Goal: Task Accomplishment & Management: Use online tool/utility

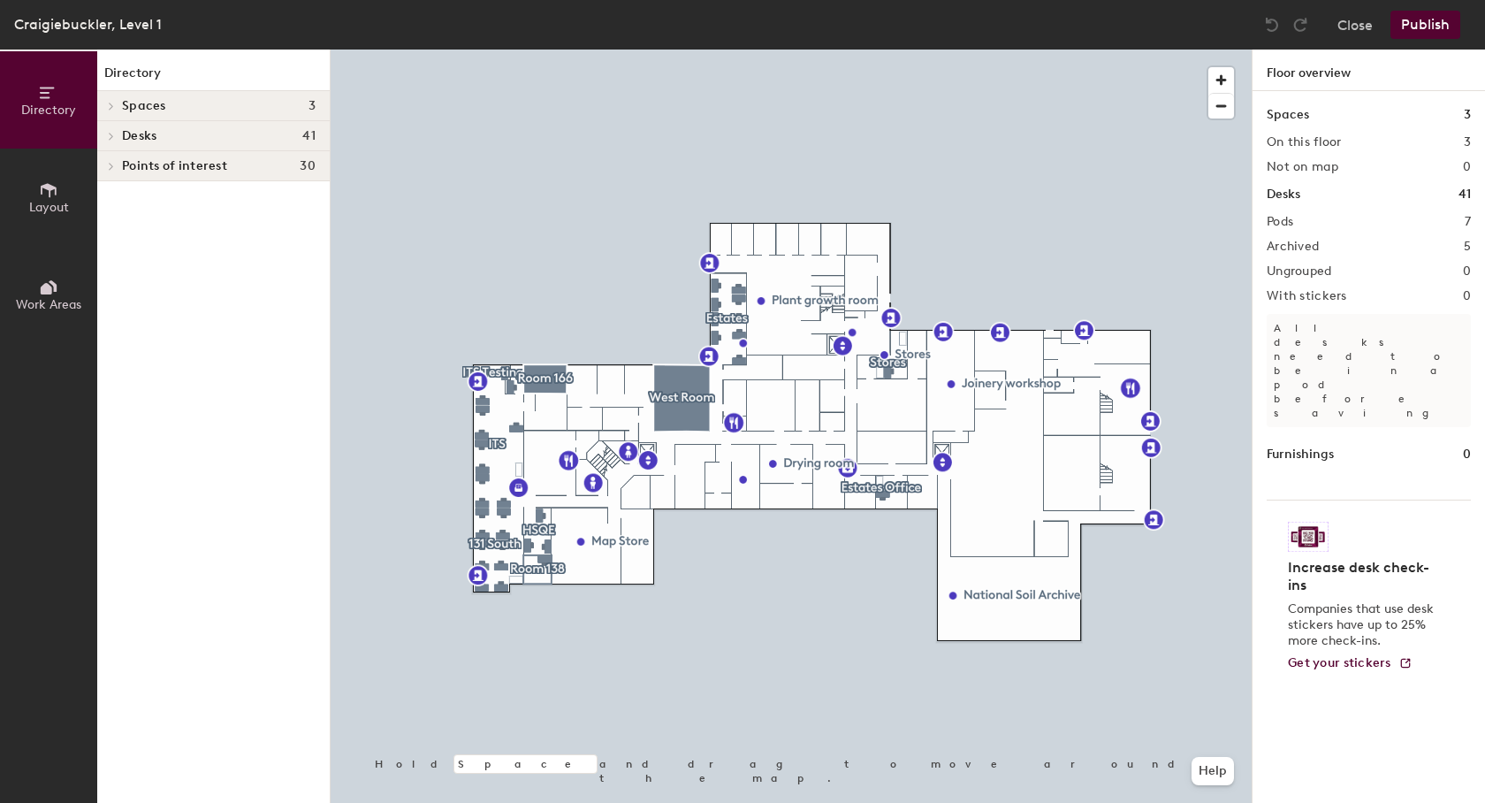
click at [40, 286] on icon at bounding box center [48, 287] width 19 height 19
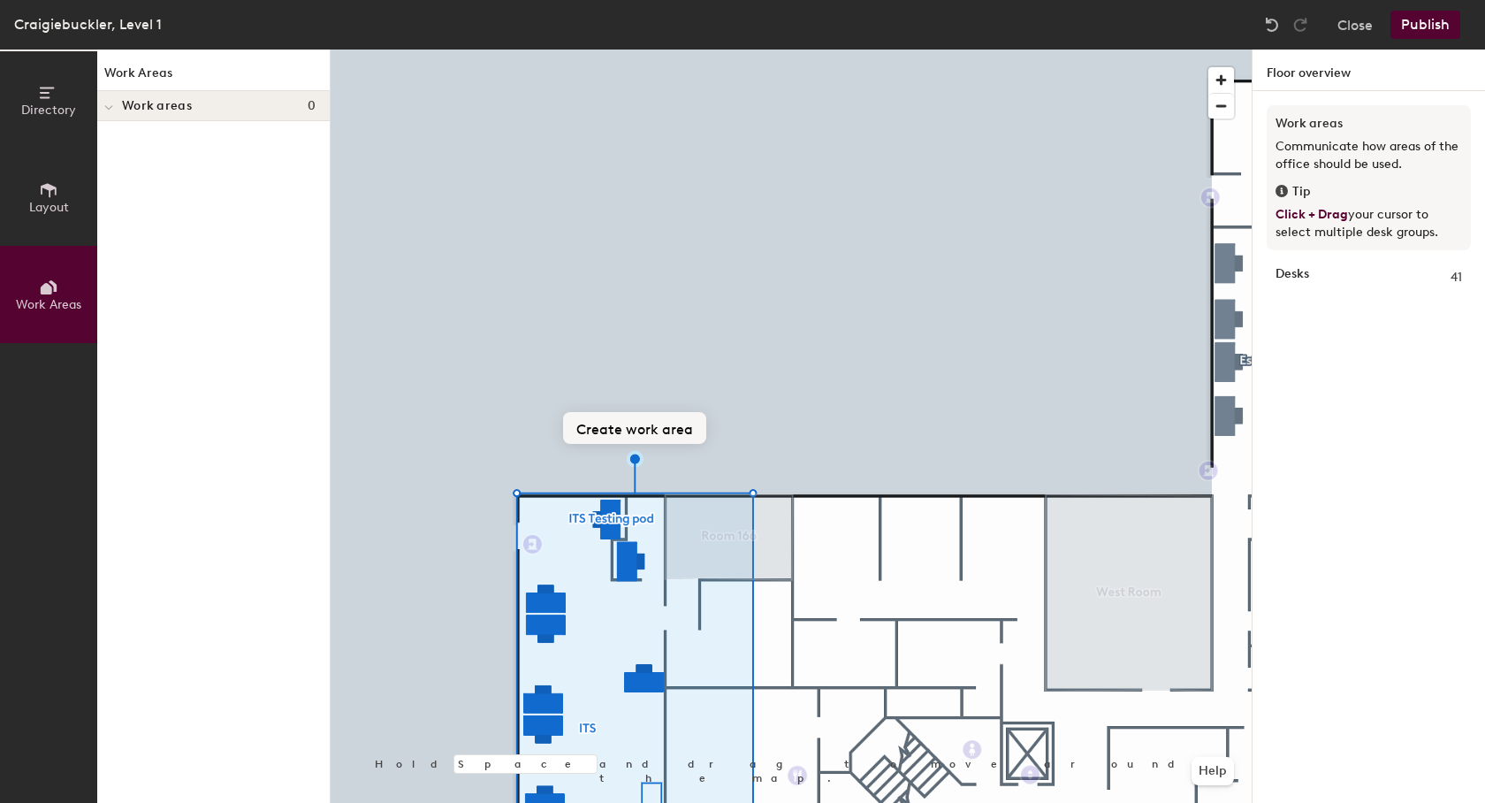
click at [618, 431] on button "Create work area" at bounding box center [634, 428] width 143 height 32
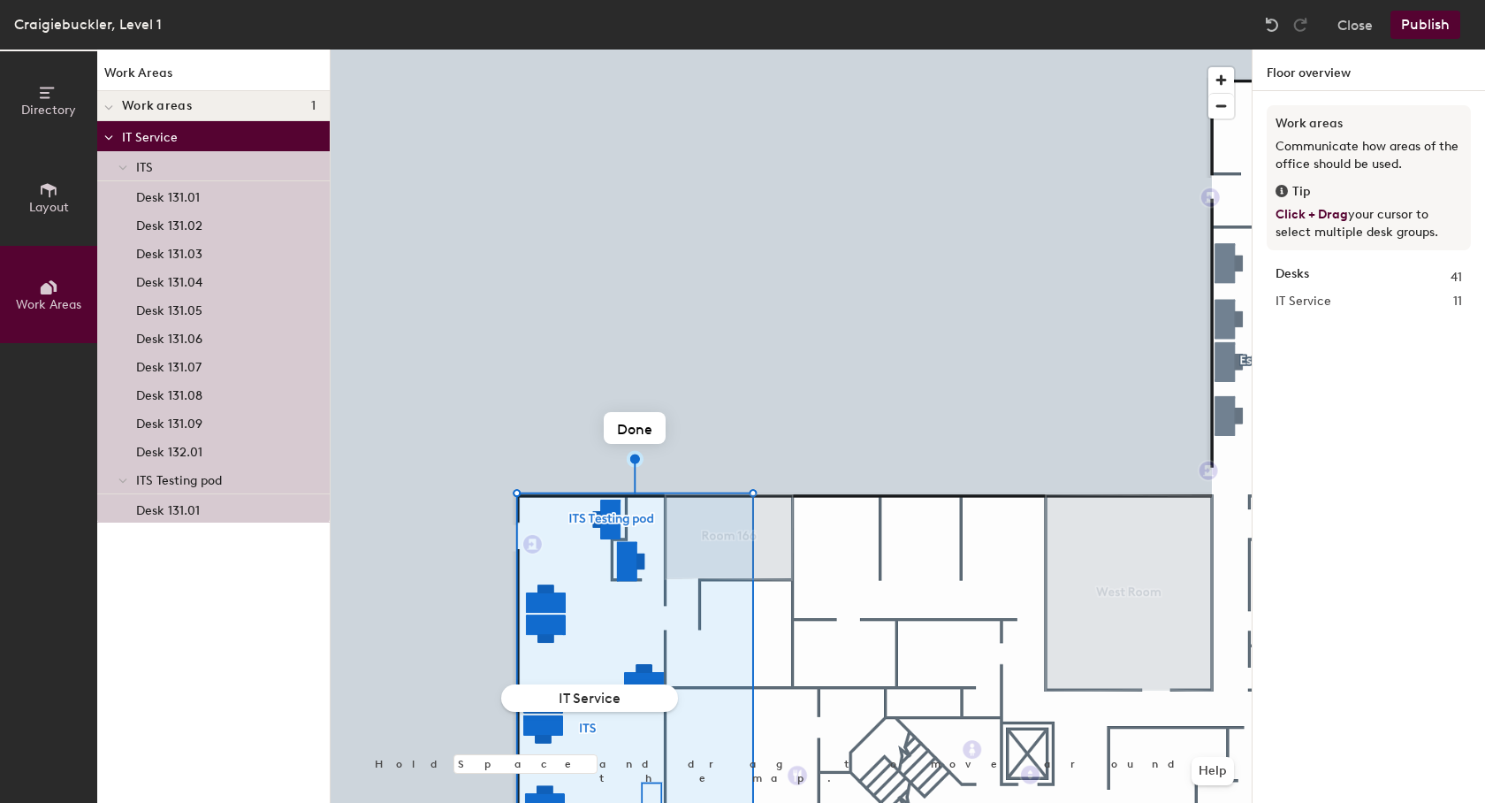
type input "IT Services"
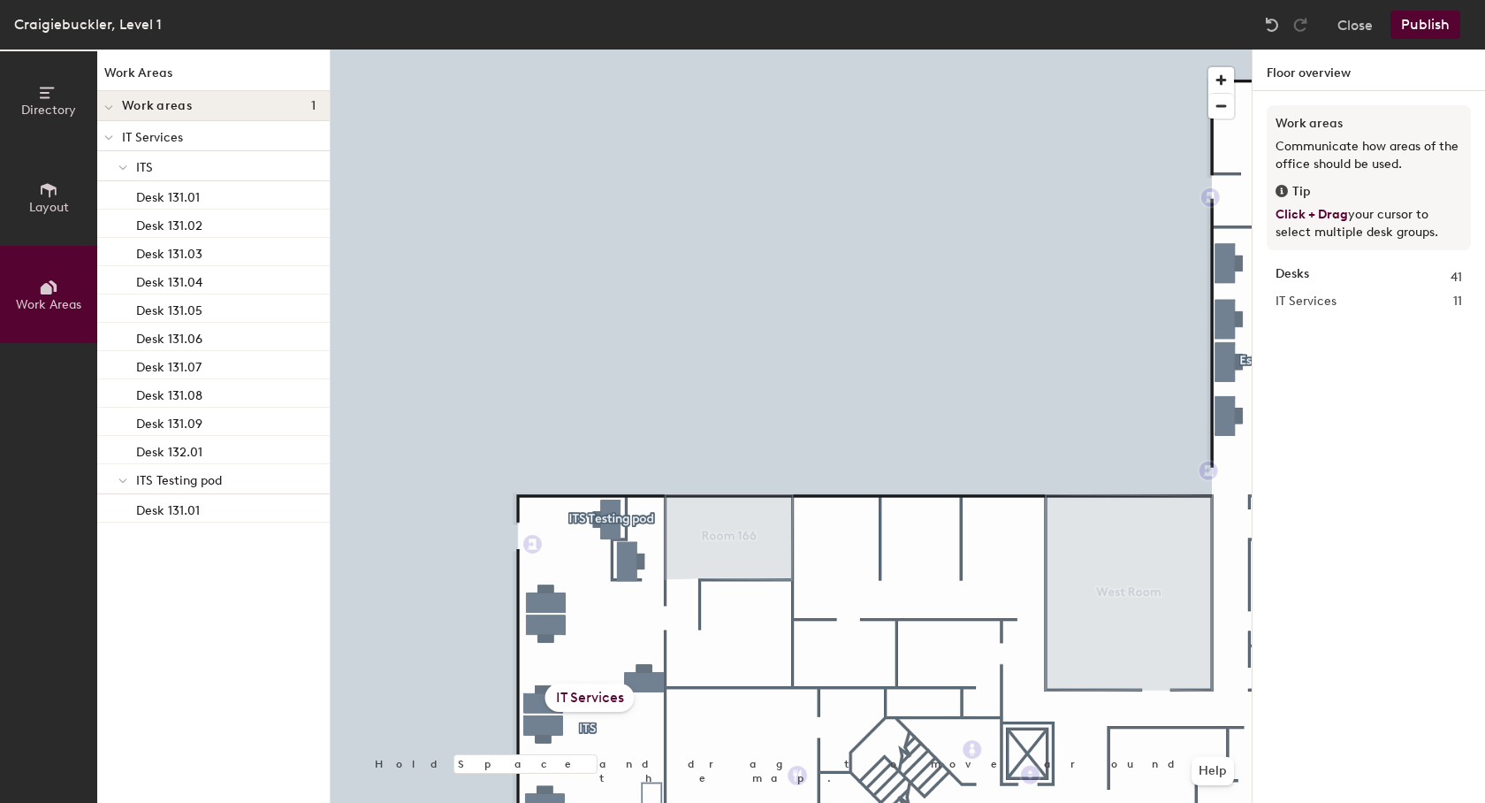
click at [1422, 19] on button "Publish" at bounding box center [1426, 25] width 70 height 28
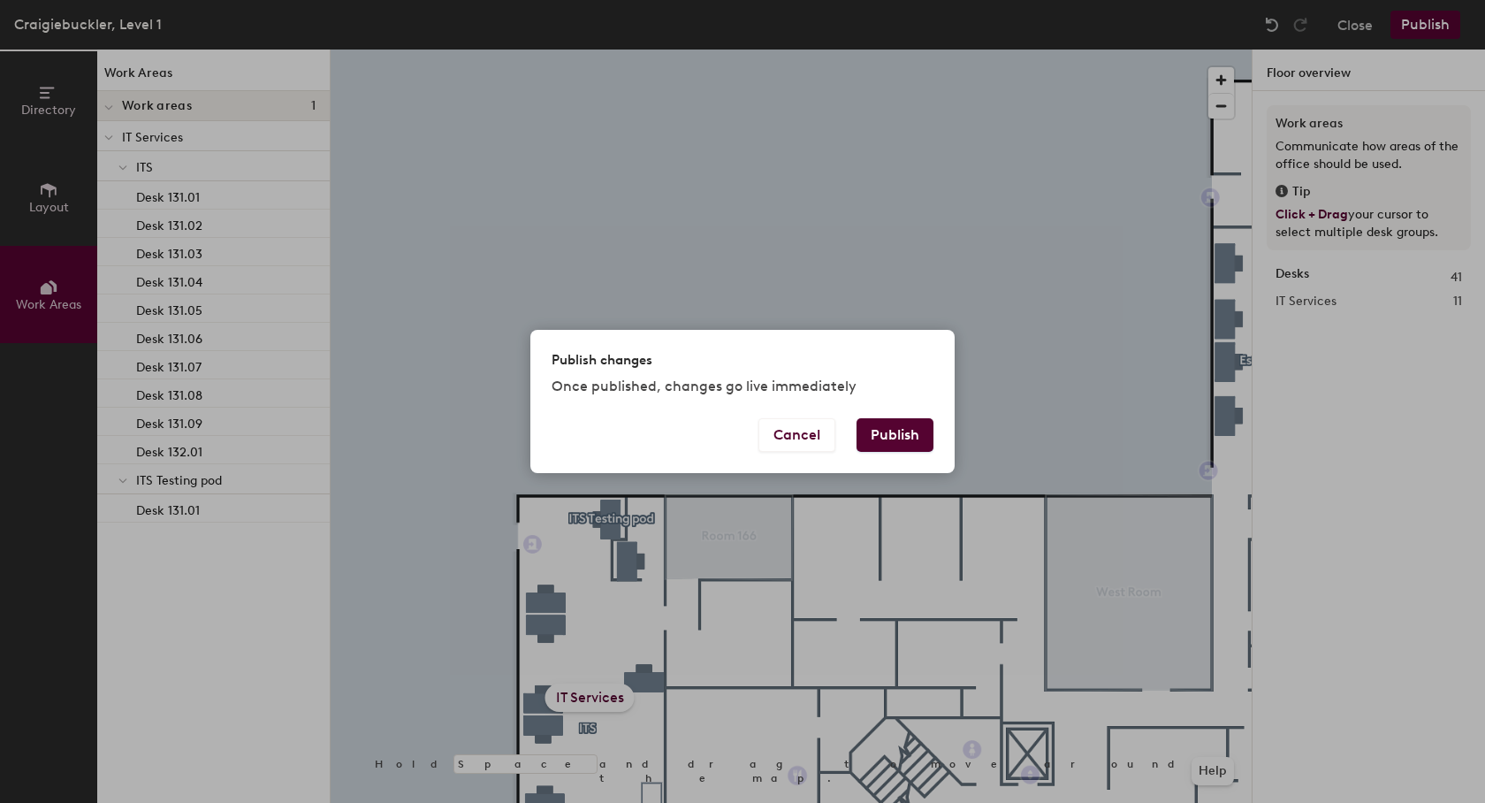
click at [885, 440] on button "Publish" at bounding box center [895, 435] width 77 height 34
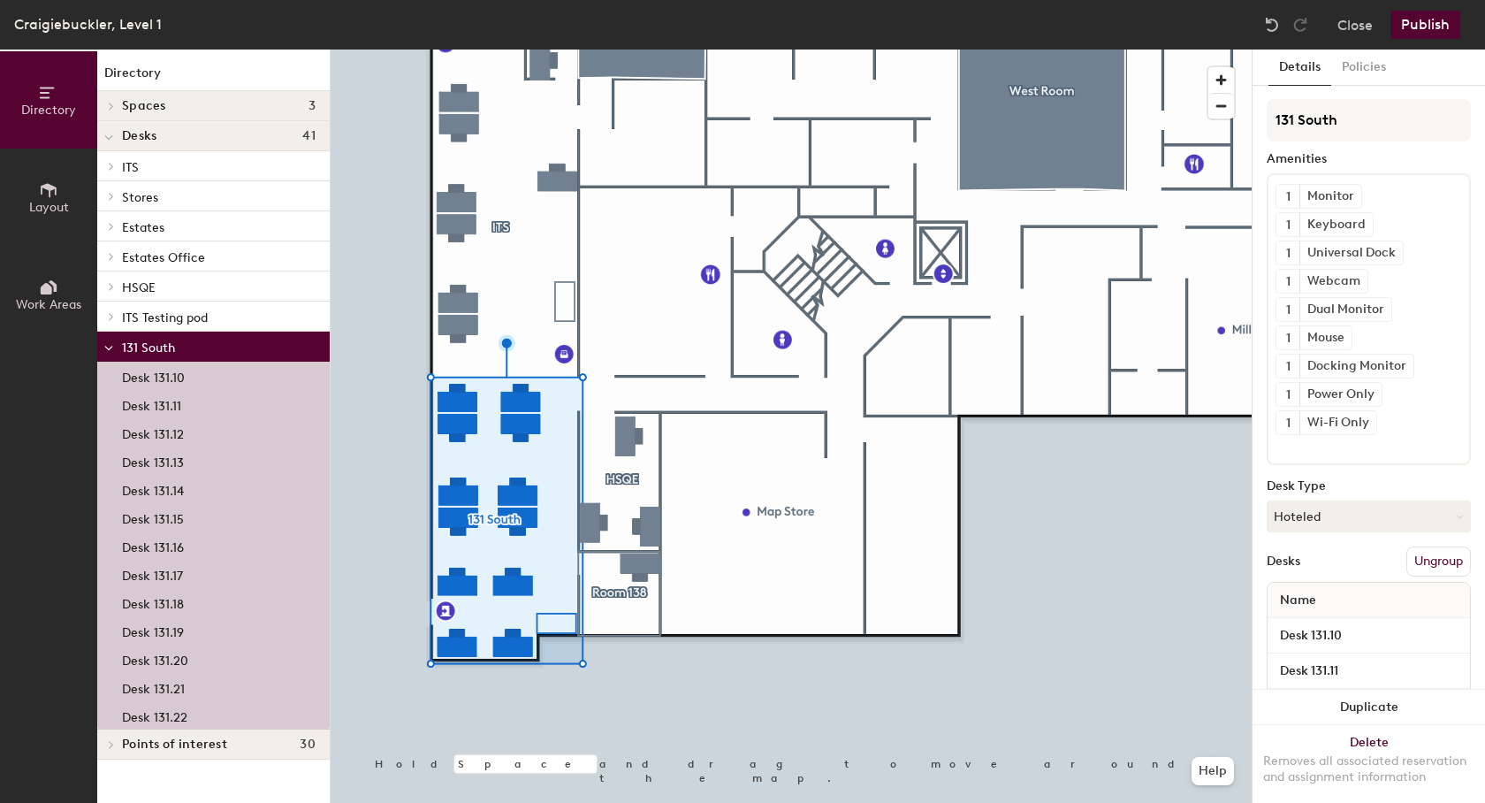
click at [46, 303] on span "Work Areas" at bounding box center [48, 304] width 65 height 15
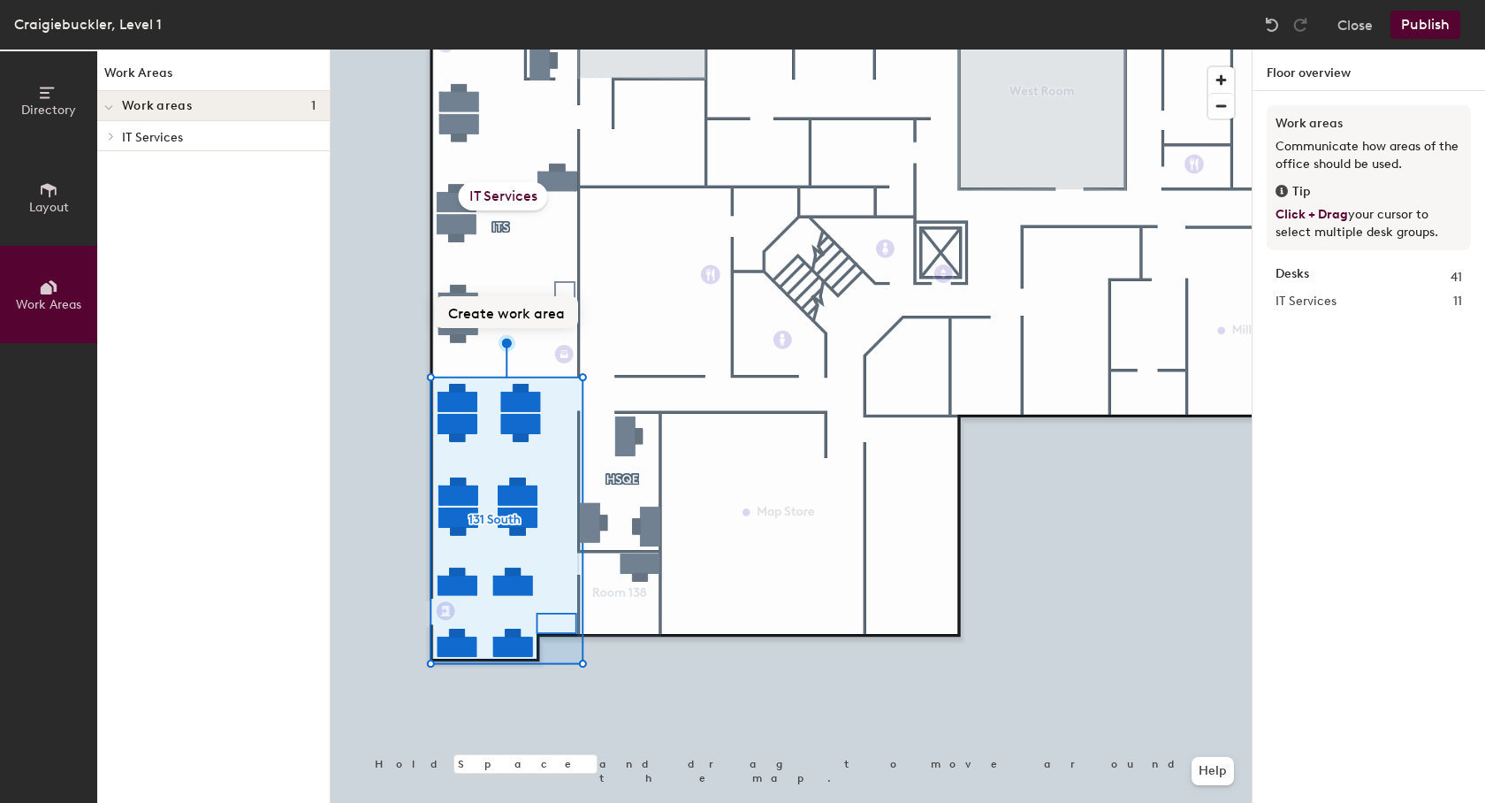
click at [478, 309] on button "Create work area" at bounding box center [506, 312] width 143 height 32
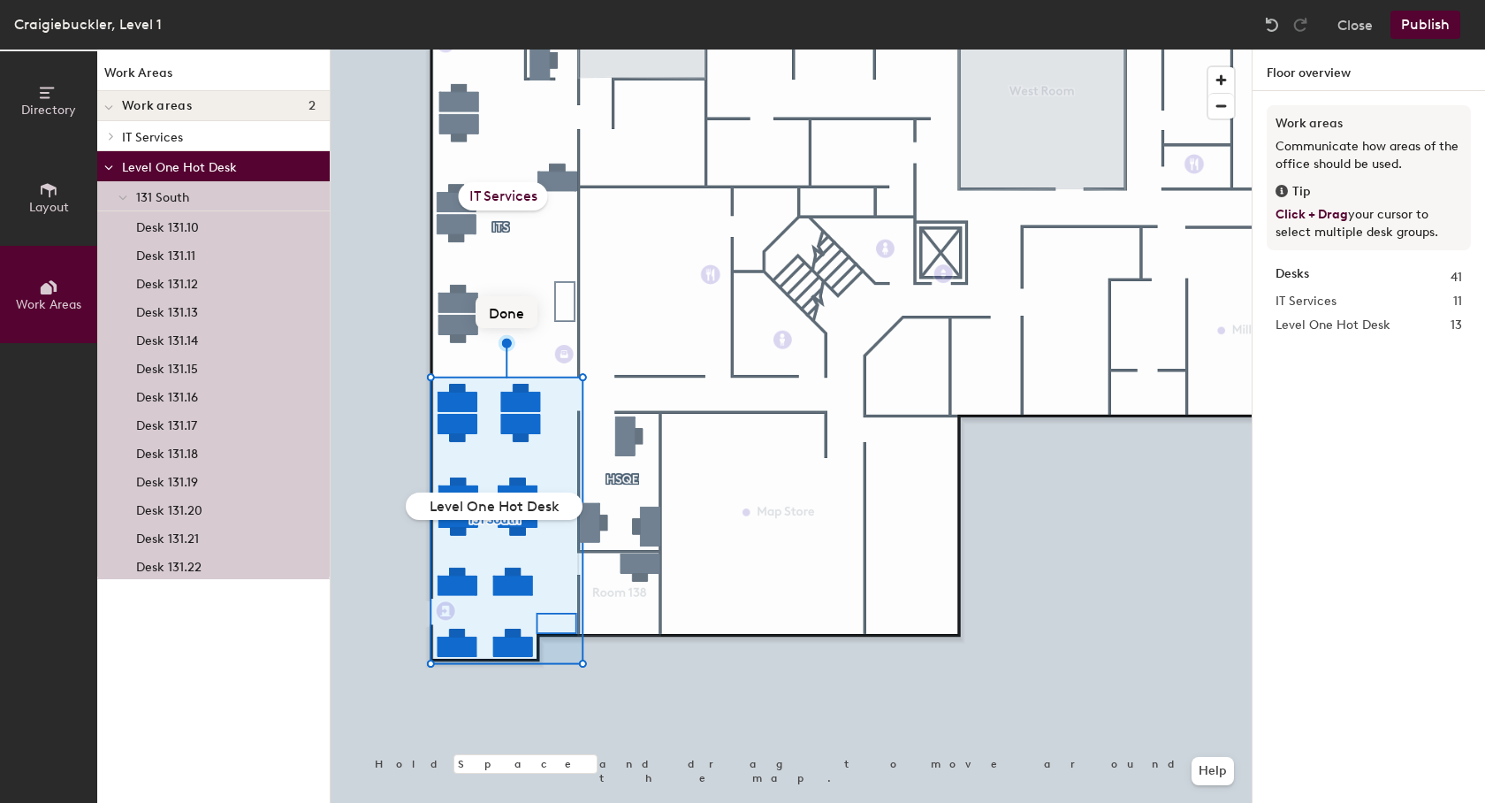
type input "Level One Hot Desks"
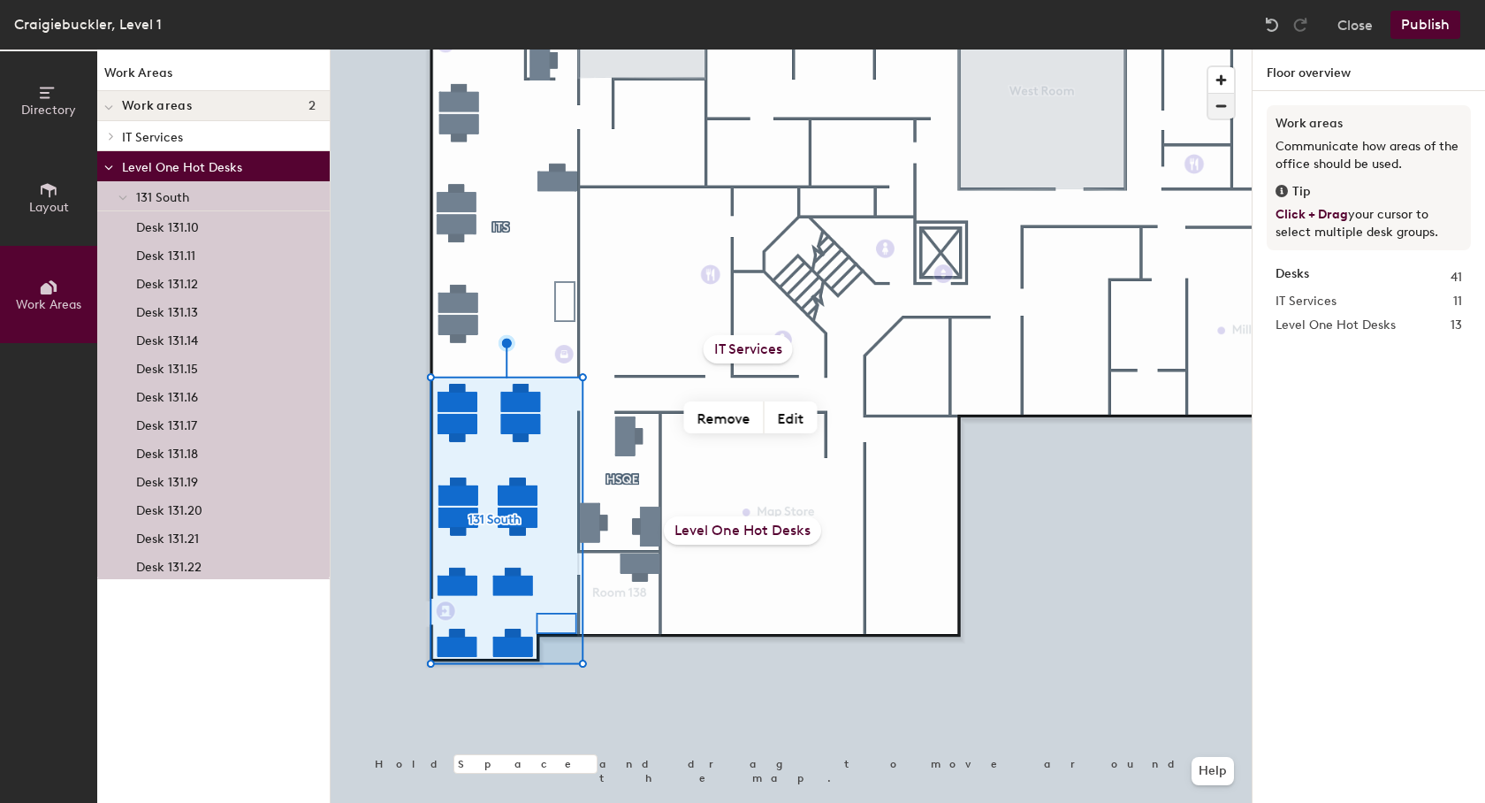
click at [1222, 103] on span "button" at bounding box center [1222, 106] width 26 height 25
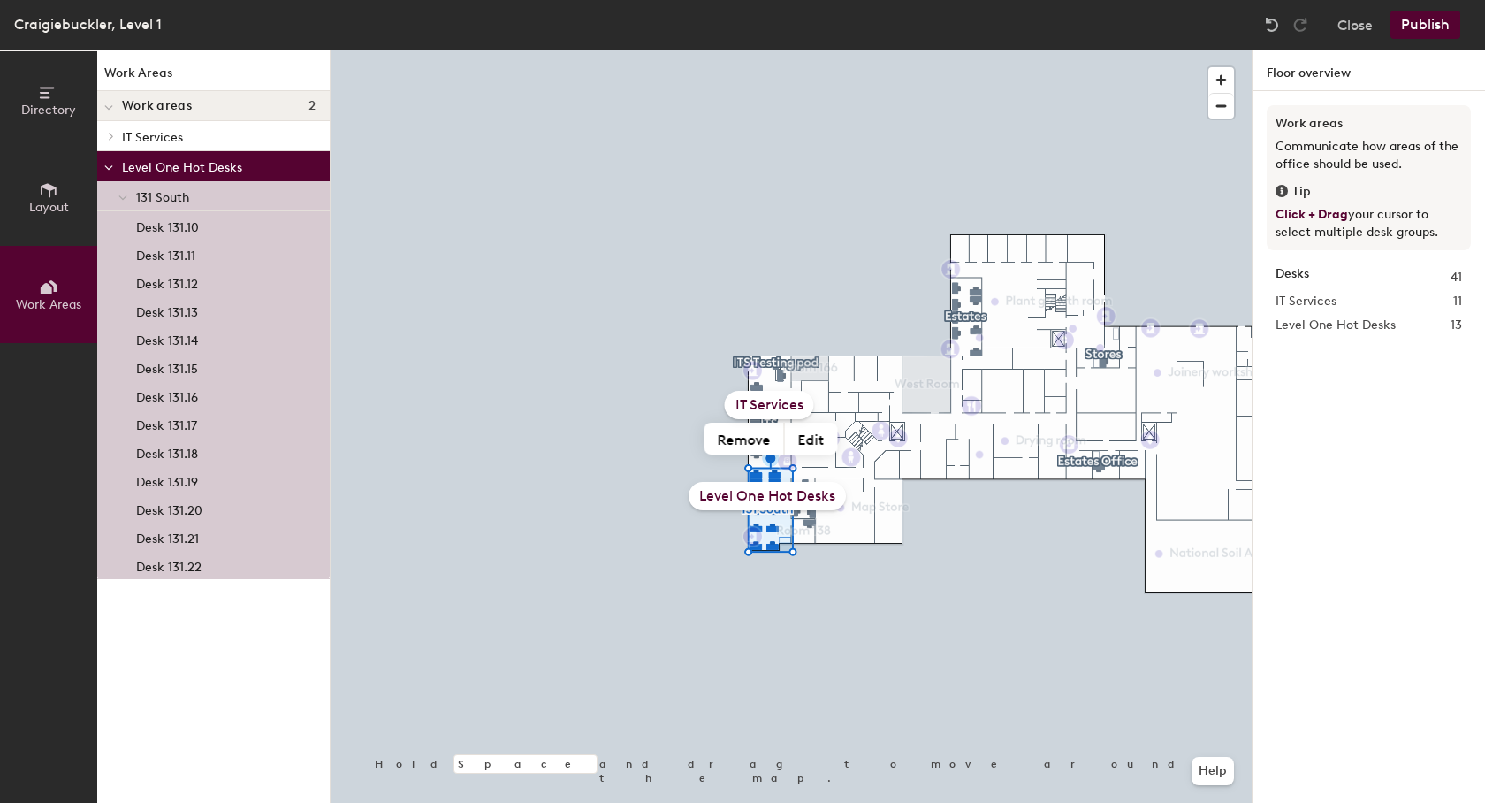
click at [1415, 25] on button "Publish" at bounding box center [1426, 25] width 70 height 28
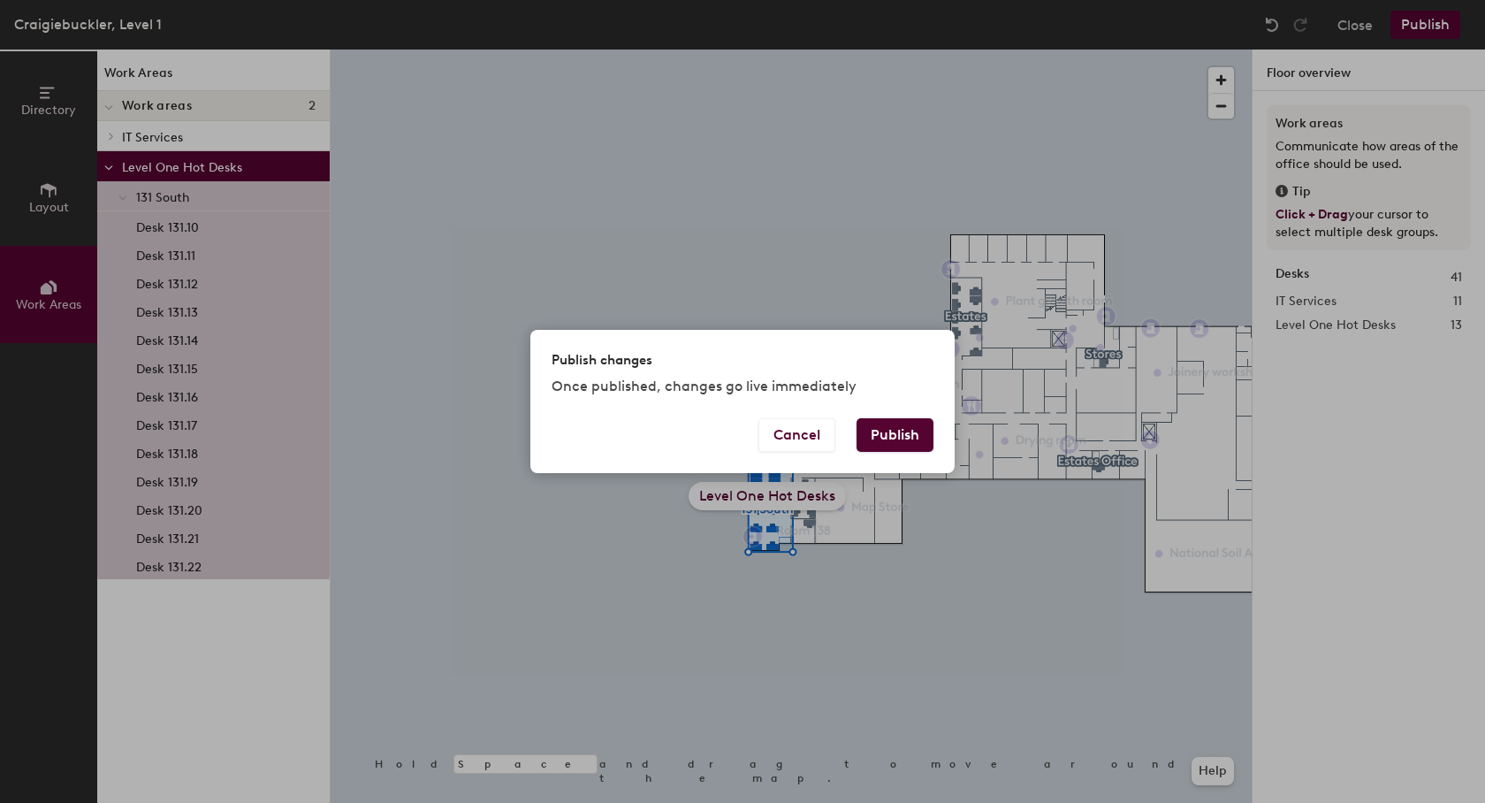
click at [905, 436] on button "Publish" at bounding box center [895, 435] width 77 height 34
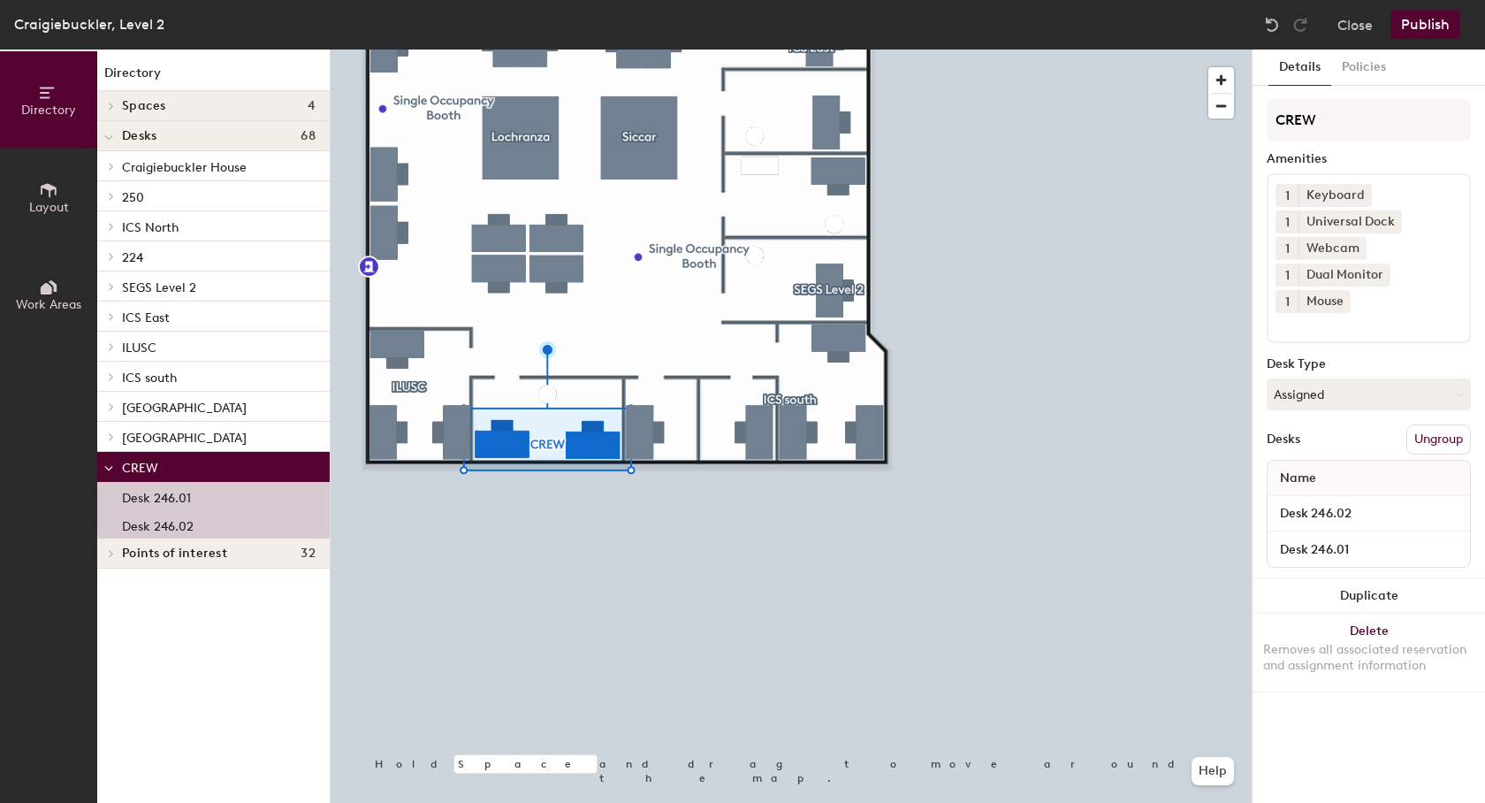
click at [47, 288] on icon at bounding box center [46, 288] width 11 height 11
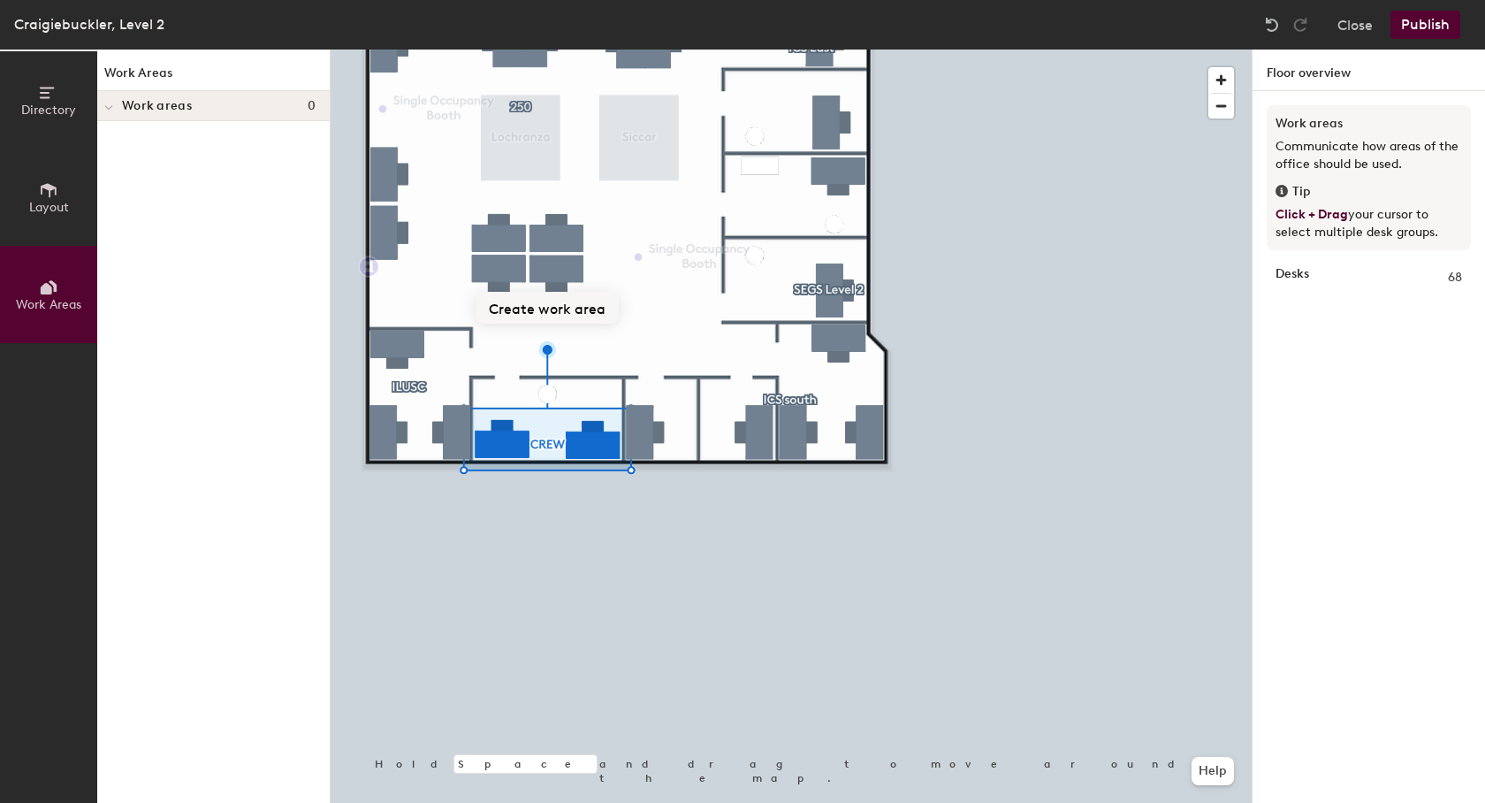
click at [526, 309] on button "Create work area" at bounding box center [547, 308] width 143 height 32
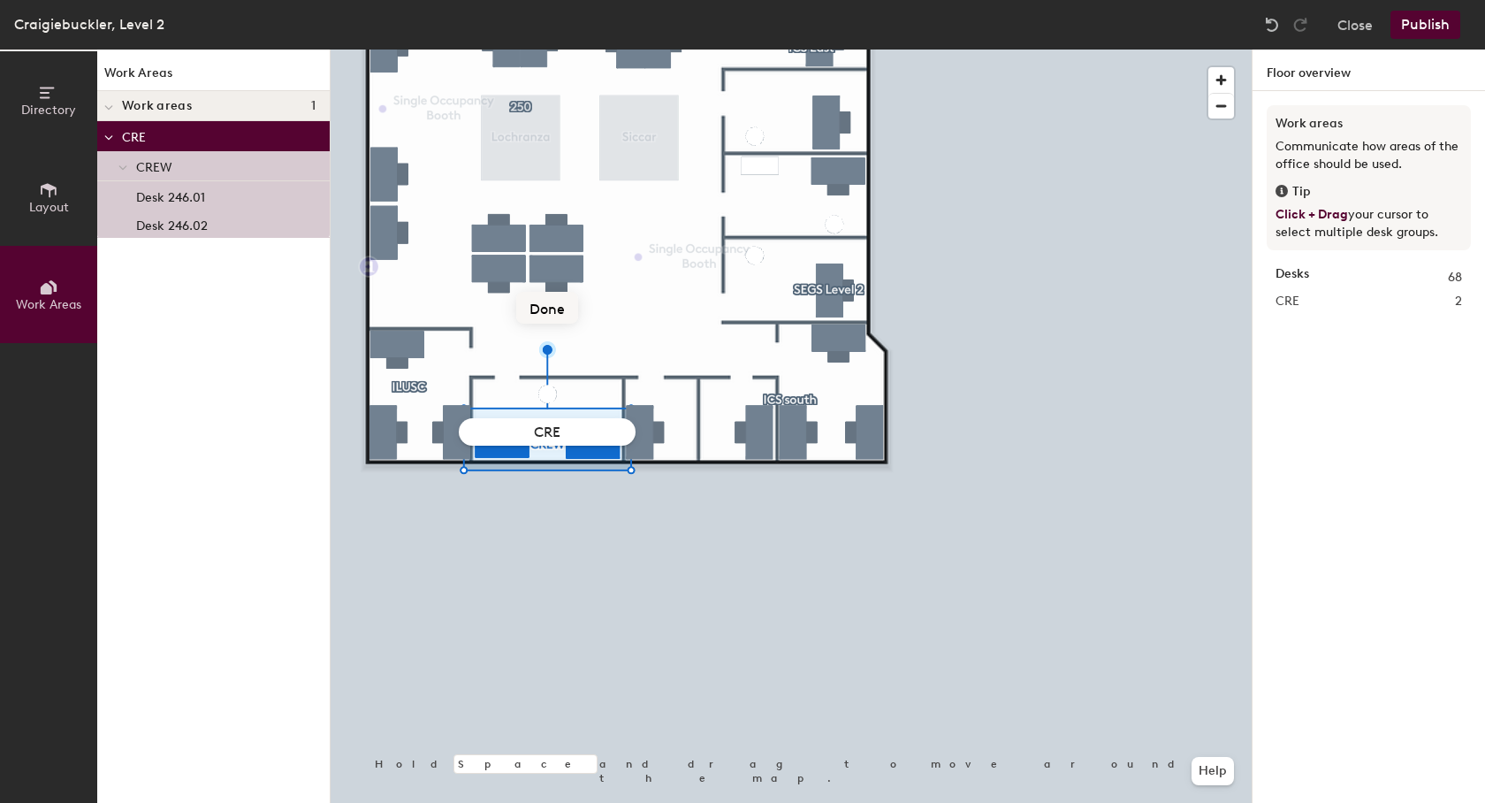
type input "CREW"
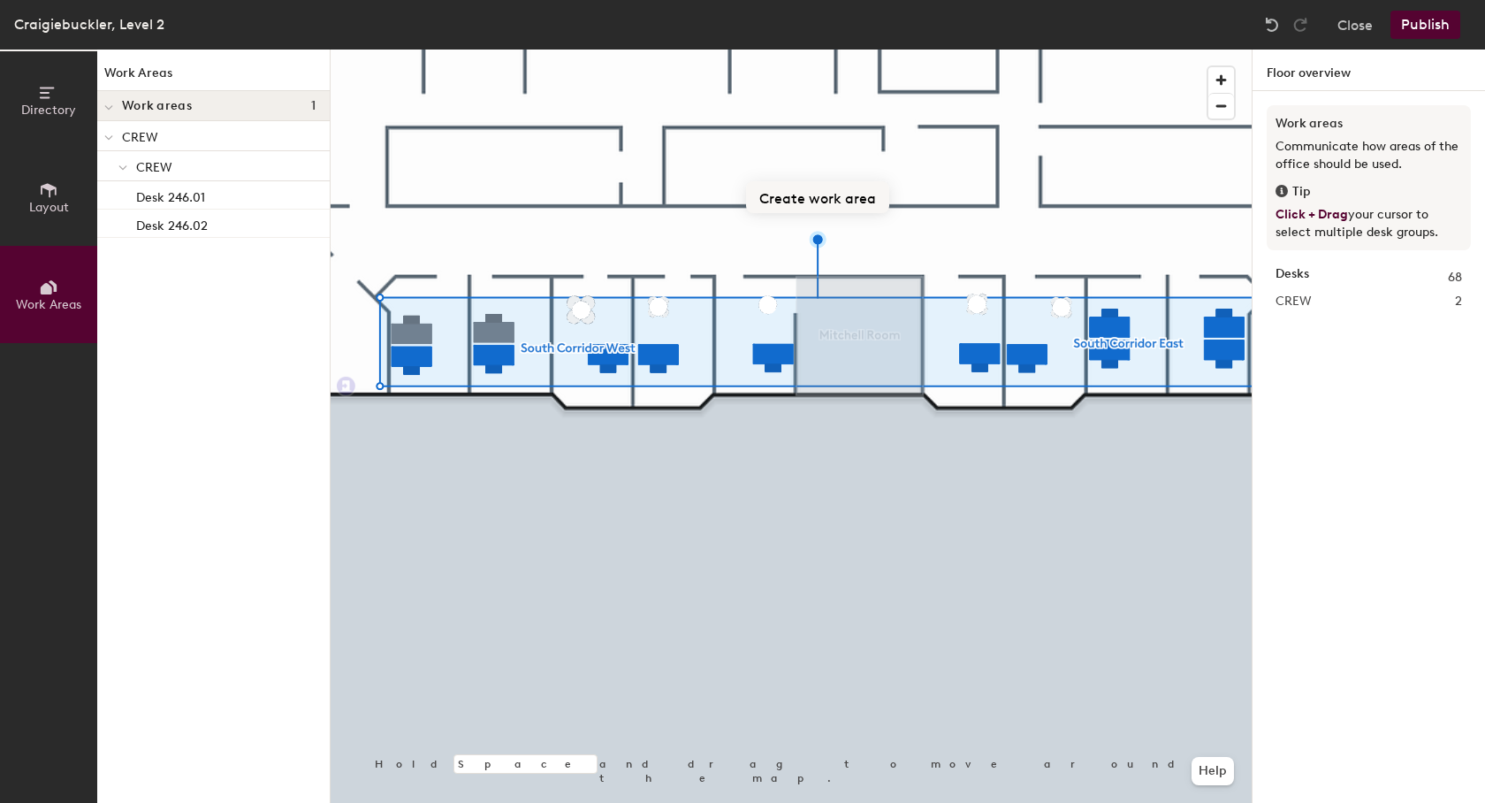
click at [813, 193] on button "Create work area" at bounding box center [817, 197] width 143 height 32
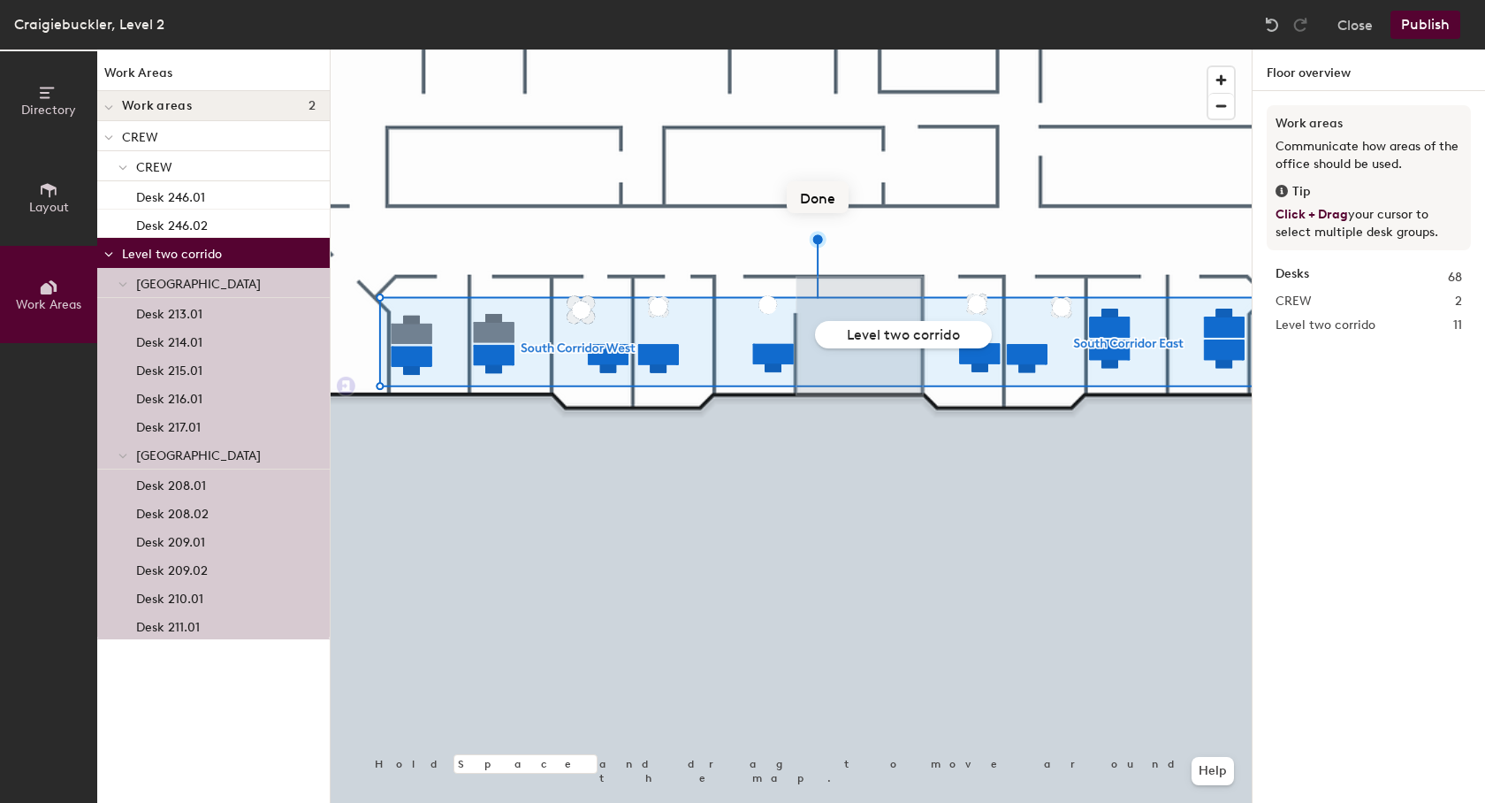
type input "Level two corridor"
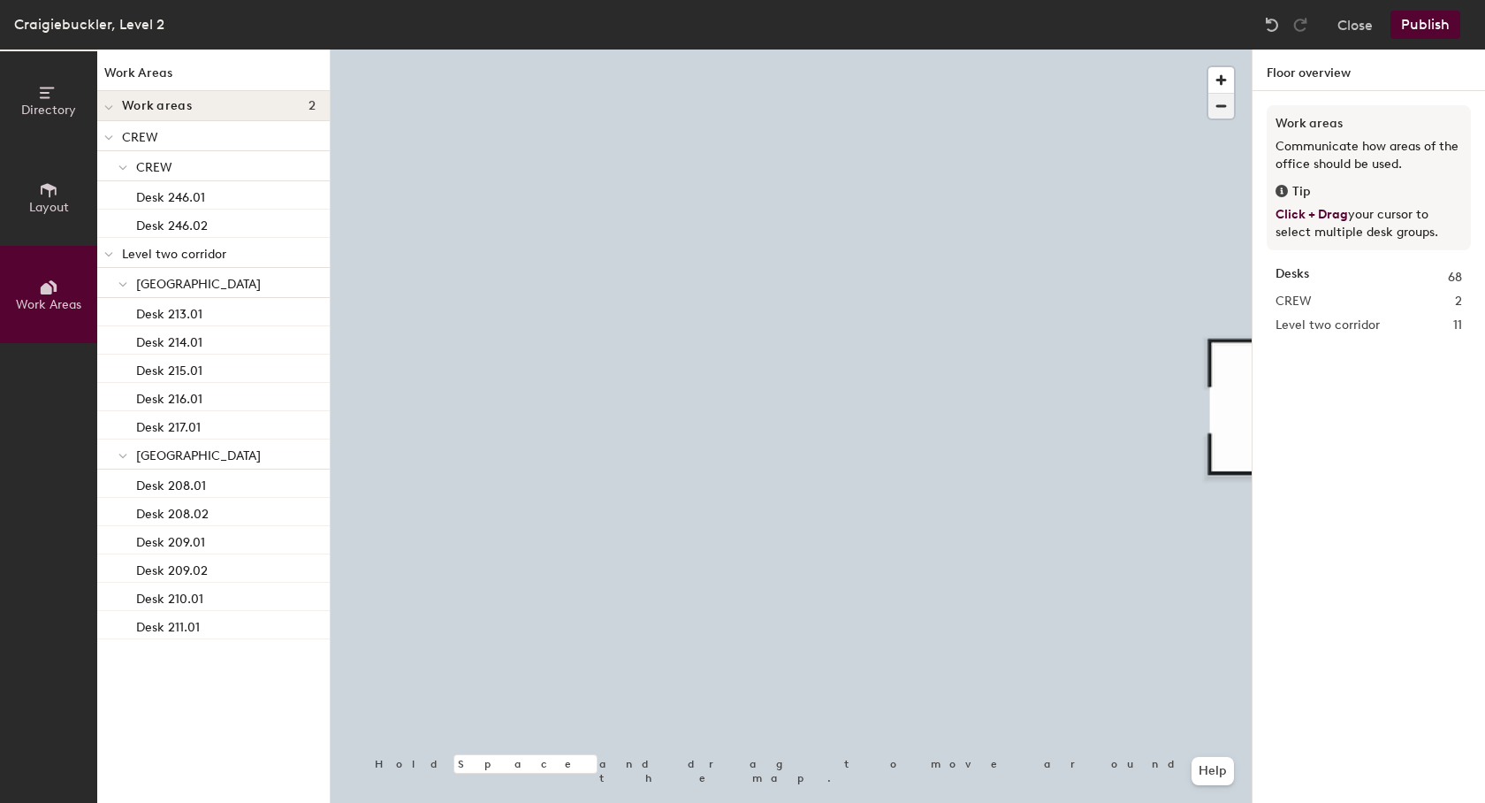
click at [1224, 101] on span "button" at bounding box center [1222, 106] width 26 height 25
click at [1209, 93] on button "button" at bounding box center [1222, 106] width 26 height 26
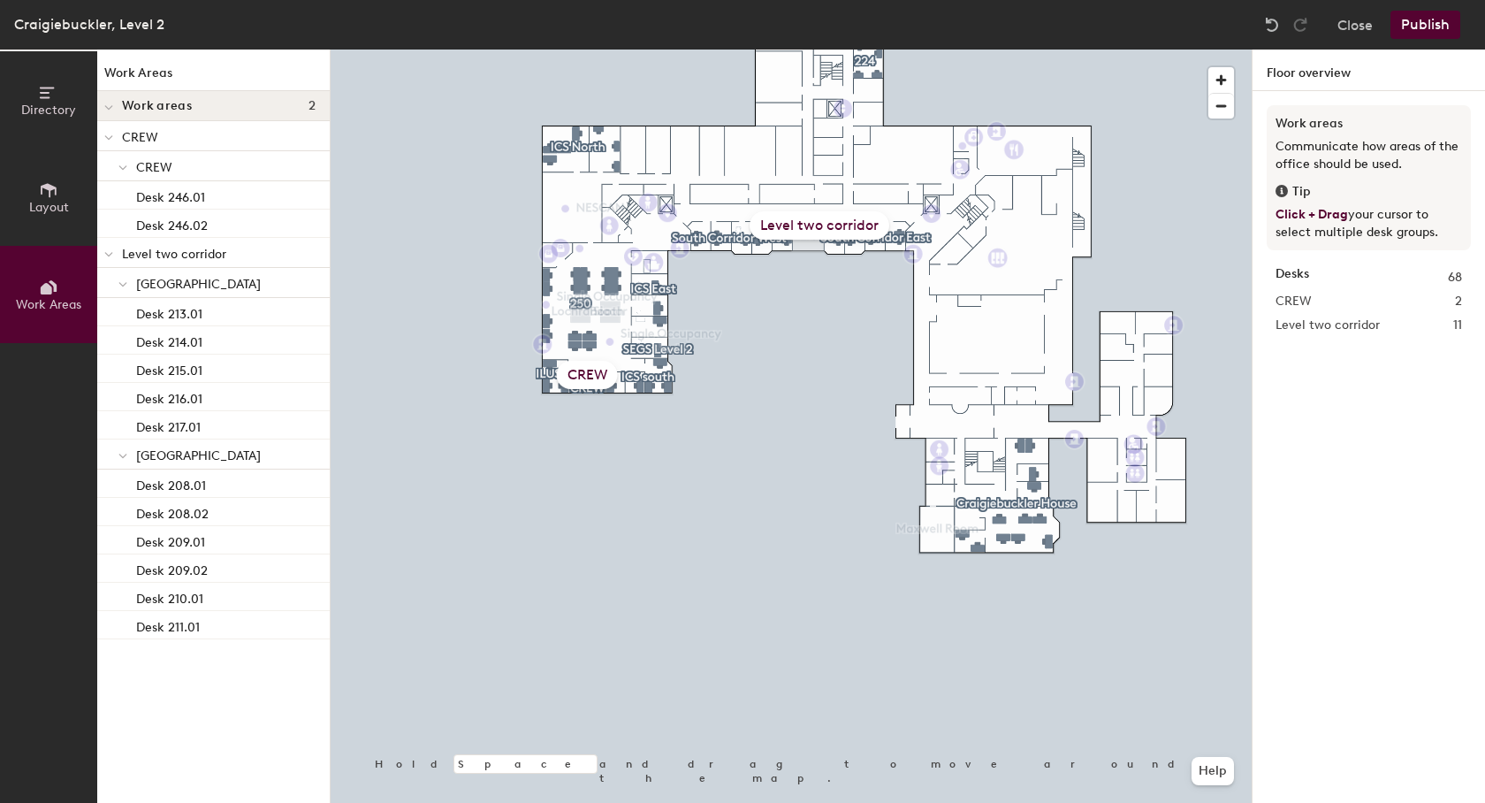
click at [1430, 26] on button "Publish" at bounding box center [1426, 25] width 70 height 28
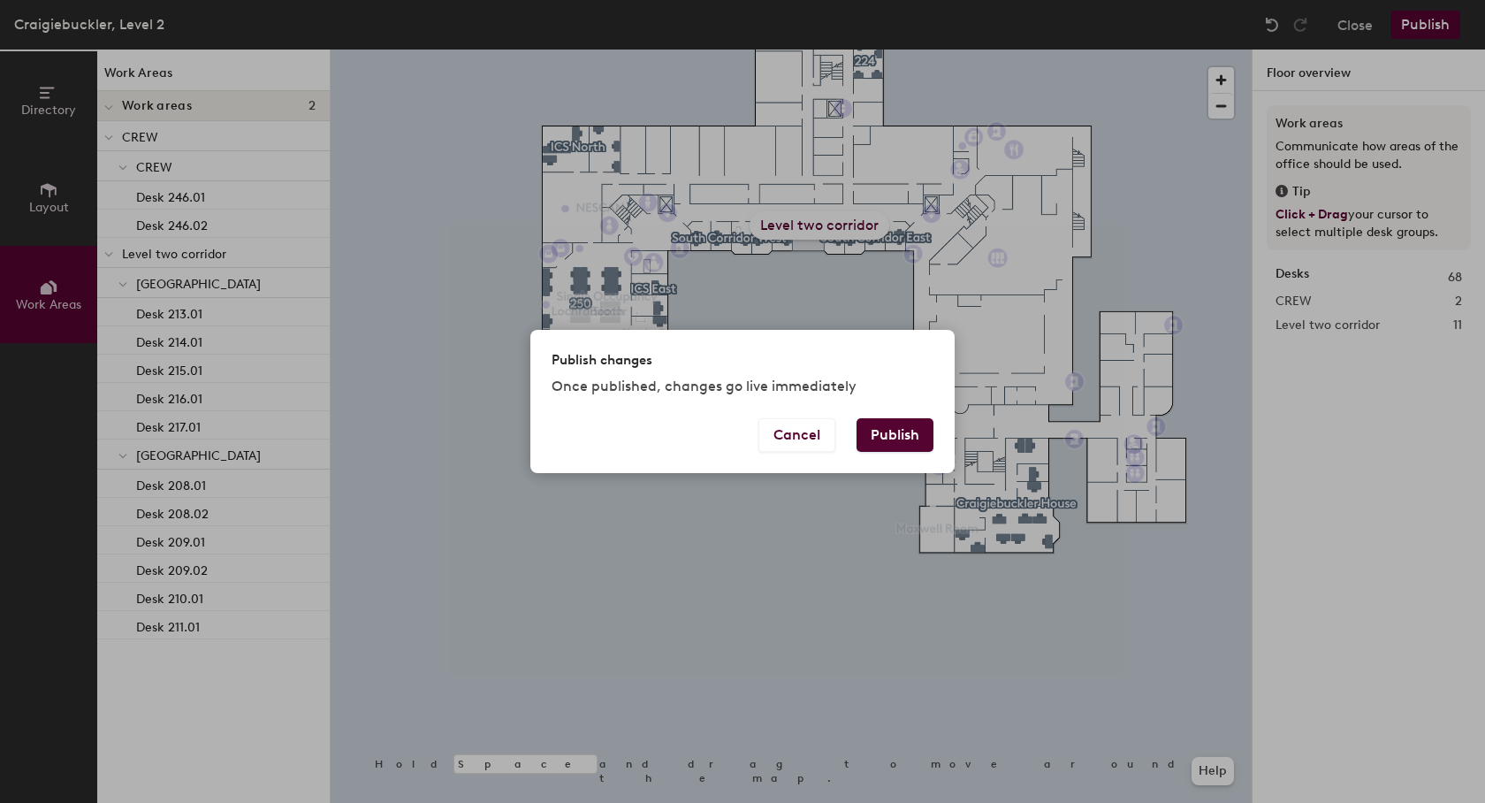
click at [892, 427] on button "Publish" at bounding box center [895, 435] width 77 height 34
